Goal: Task Accomplishment & Management: Use online tool/utility

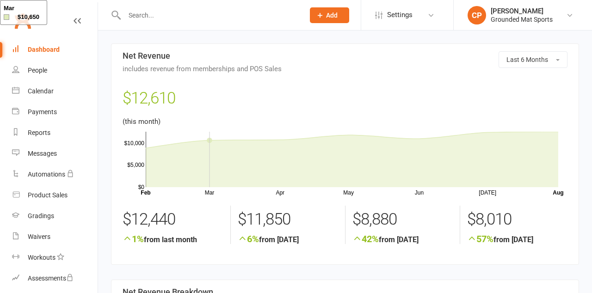
click at [56, 47] on div "Dashboard" at bounding box center [44, 49] width 32 height 7
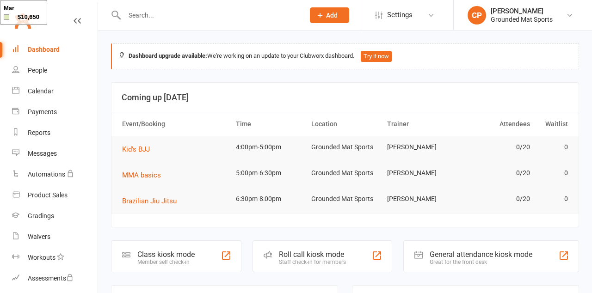
click at [196, 250] on div "Class kiosk mode Member self check-in" at bounding box center [176, 257] width 130 height 32
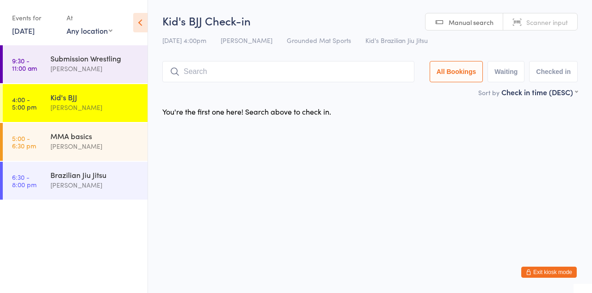
click at [246, 68] on input "search" at bounding box center [288, 71] width 252 height 21
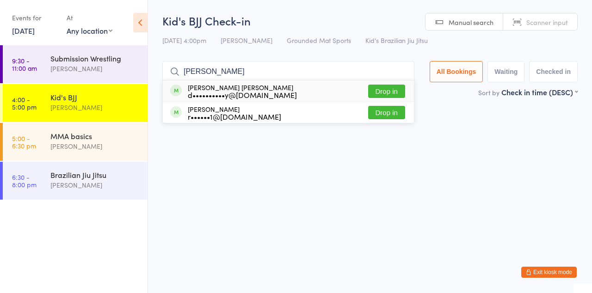
type input "[PERSON_NAME]"
click at [393, 94] on button "Drop in" at bounding box center [386, 91] width 37 height 13
